Goal: Task Accomplishment & Management: Manage account settings

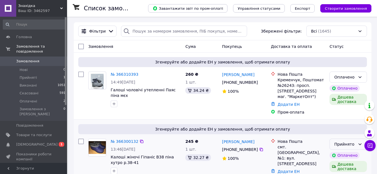
click at [341, 143] on div "Прийнято" at bounding box center [344, 145] width 21 height 6
click at [123, 142] on link "№ 366300132" at bounding box center [125, 142] width 28 height 4
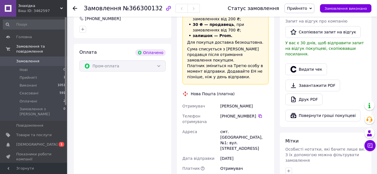
scroll to position [167, 0]
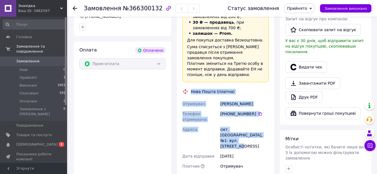
drag, startPoint x: 191, startPoint y: 87, endPoint x: 266, endPoint y: 131, distance: 87.5
click at [266, 131] on div "Доставка Редагувати «Дешева доставка»   для продавця Новою Поштою на Prom. Дост…" at bounding box center [225, 107] width 86 height 267
copy div "Нова Пошта (платна) Отримувач Матківська Оксана Телефон отримувача +380 98 078 …"
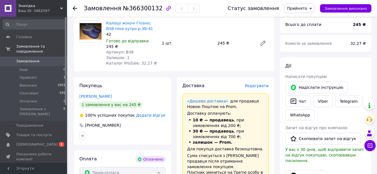
scroll to position [0, 0]
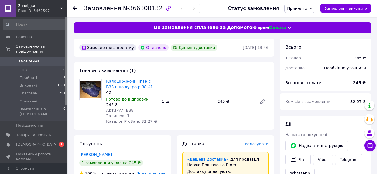
click at [299, 10] on span "Прийнято" at bounding box center [297, 8] width 20 height 4
click at [306, 35] on li "Оплачено" at bounding box center [298, 36] width 29 height 8
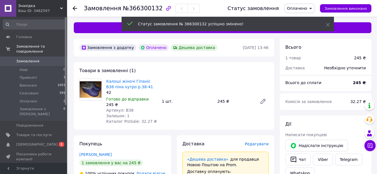
click at [23, 142] on span "[DEMOGRAPHIC_DATA]" at bounding box center [36, 144] width 41 height 5
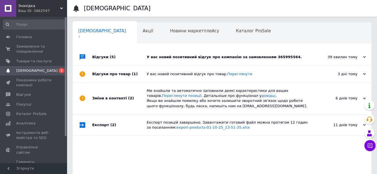
click at [167, 59] on div "У вас новий позитивний відгук про компанію за замовленням 365995564." at bounding box center [228, 57] width 163 height 5
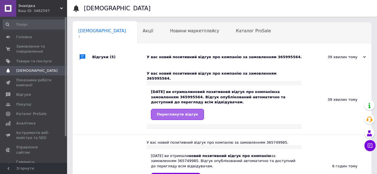
click at [167, 112] on span "Переглянути відгук" at bounding box center [177, 114] width 41 height 4
click at [19, 96] on span "Відгуки" at bounding box center [23, 94] width 15 height 5
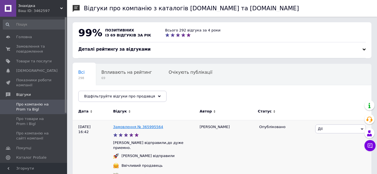
click at [143, 126] on link "Замовлення № 365995564" at bounding box center [138, 127] width 50 height 4
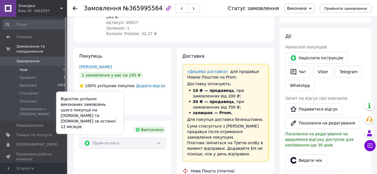
scroll to position [28, 0]
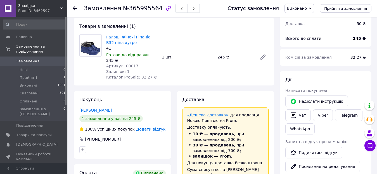
click at [28, 59] on span "Замовлення" at bounding box center [27, 61] width 23 height 5
